Goal: Navigation & Orientation: Find specific page/section

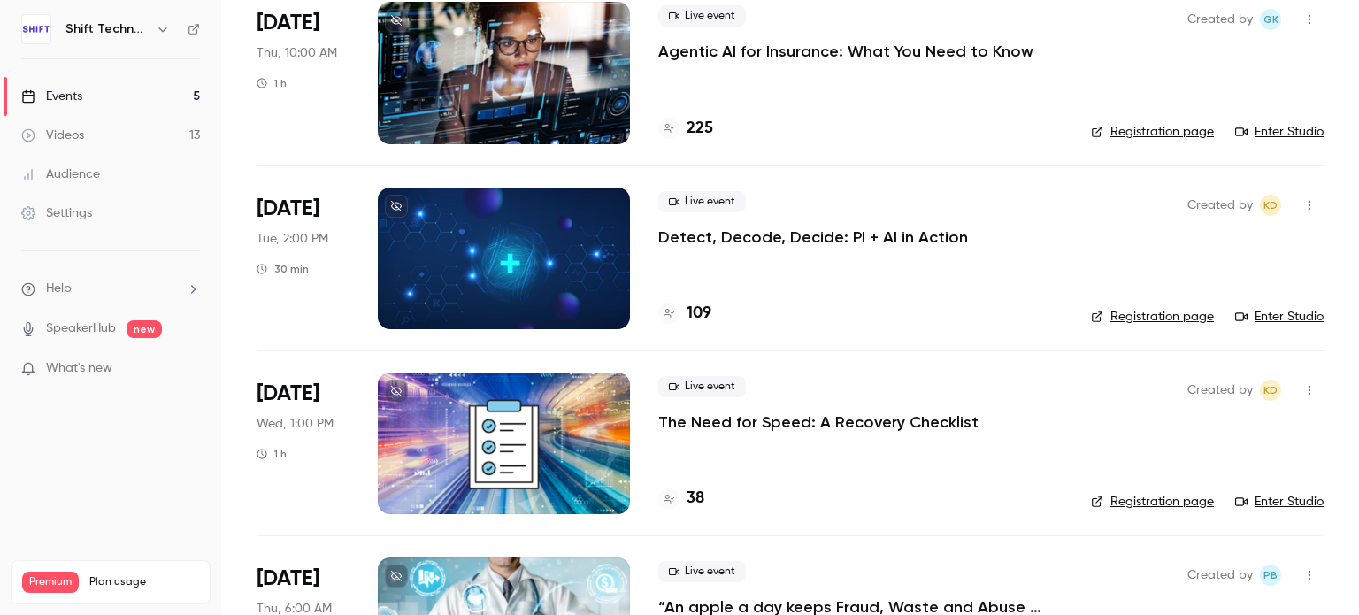
scroll to position [450, 0]
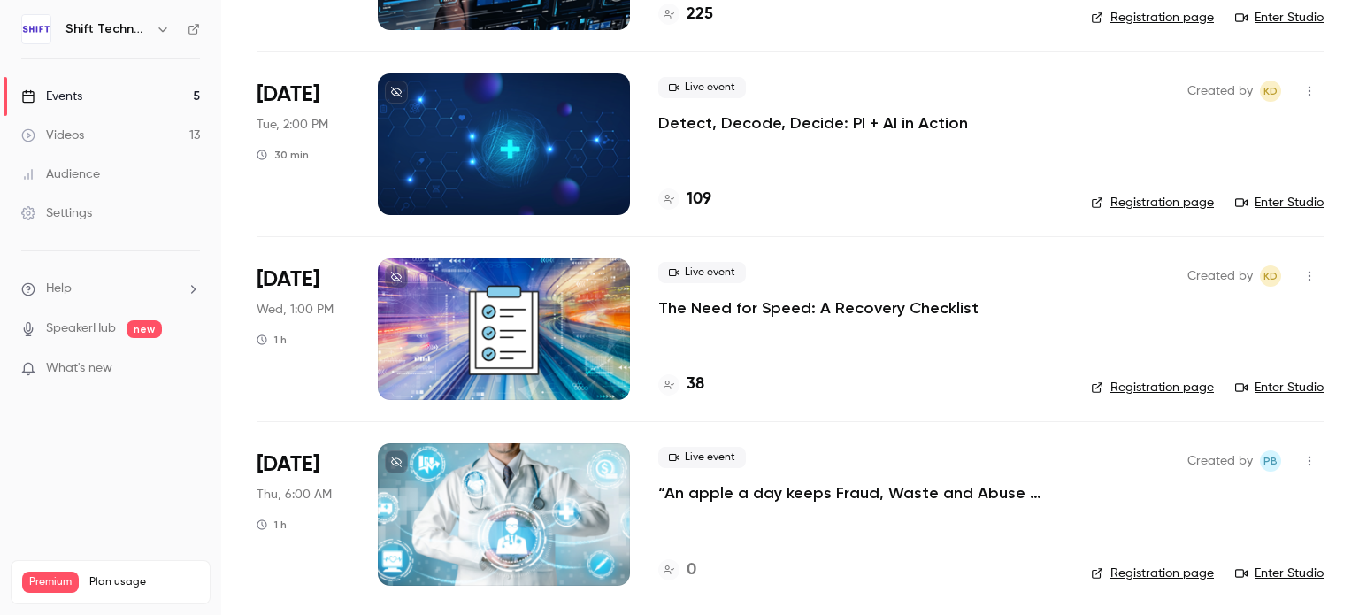
click at [558, 322] on div at bounding box center [504, 329] width 252 height 142
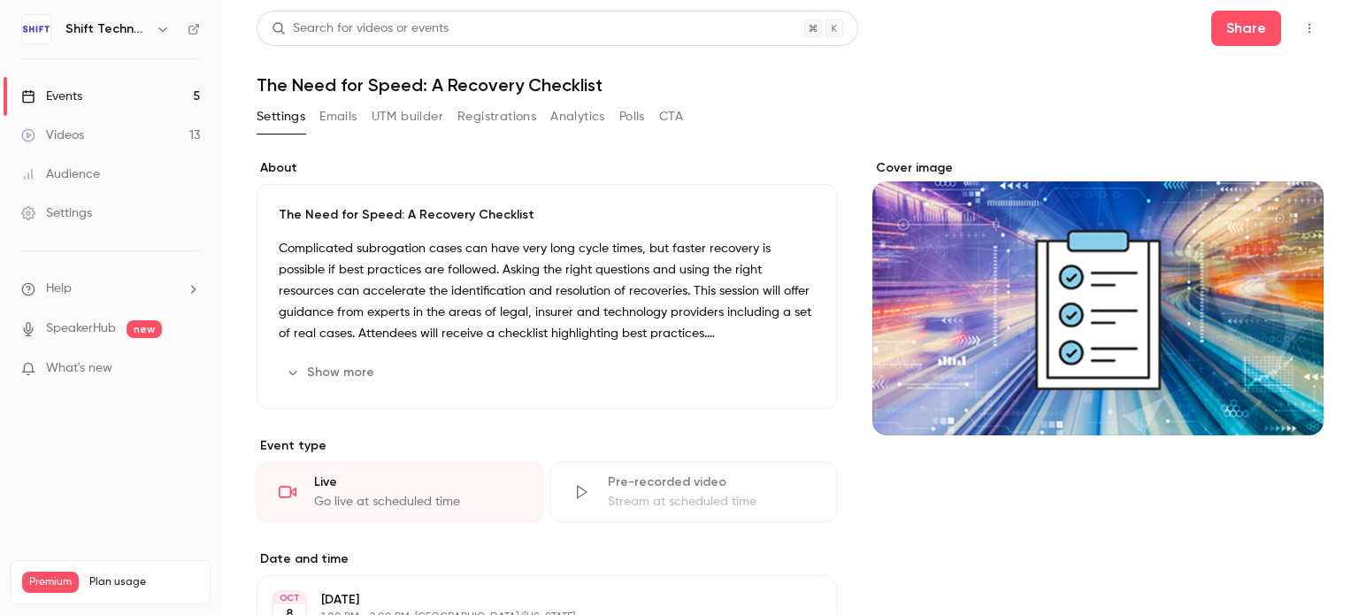
click at [130, 90] on link "Events 5" at bounding box center [110, 96] width 221 height 39
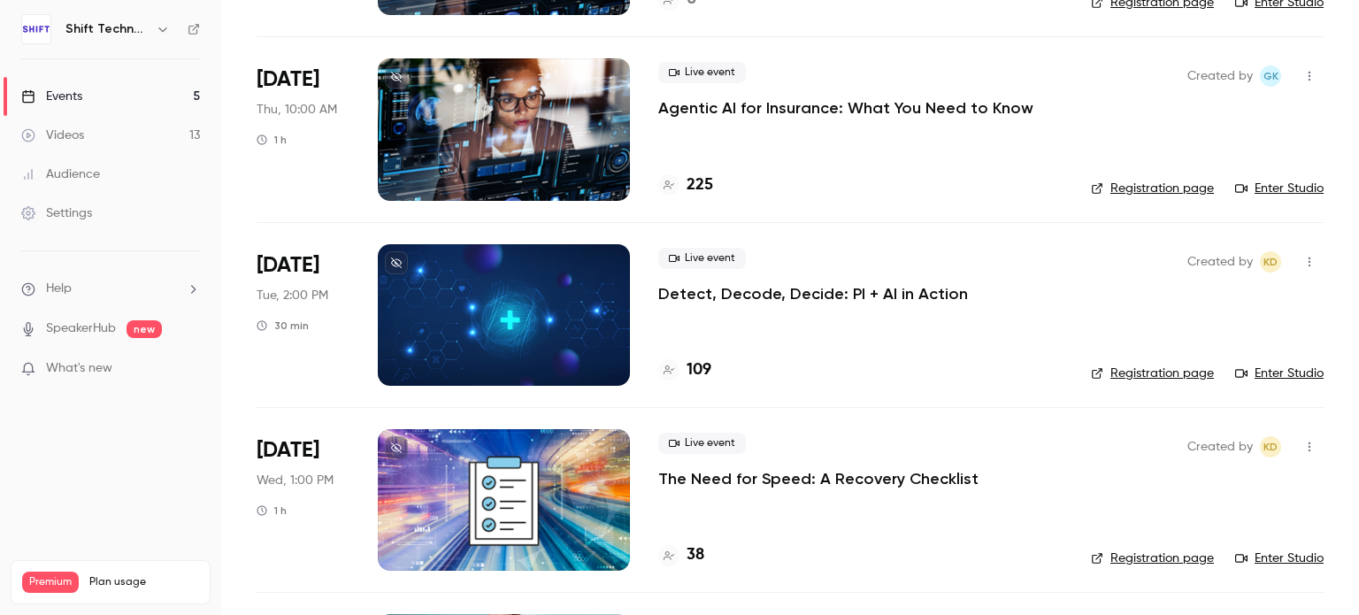
scroll to position [280, 0]
